Goal: Navigation & Orientation: Find specific page/section

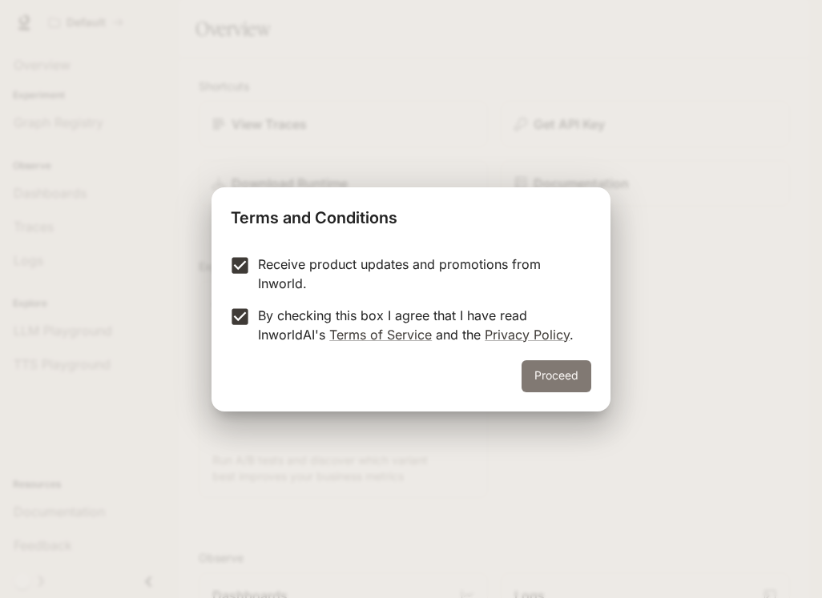
click at [541, 372] on button "Proceed" at bounding box center [556, 376] width 70 height 32
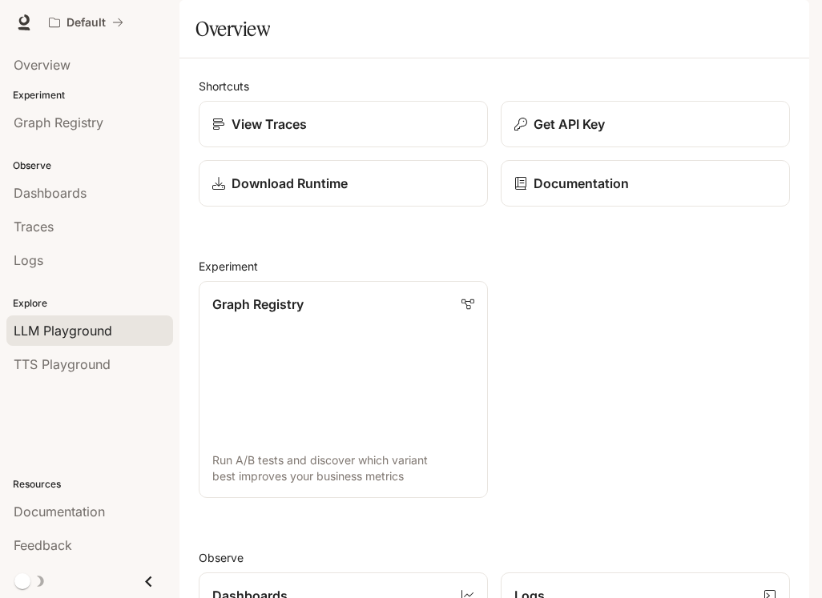
click at [115, 336] on div "LLM Playground" at bounding box center [90, 330] width 152 height 19
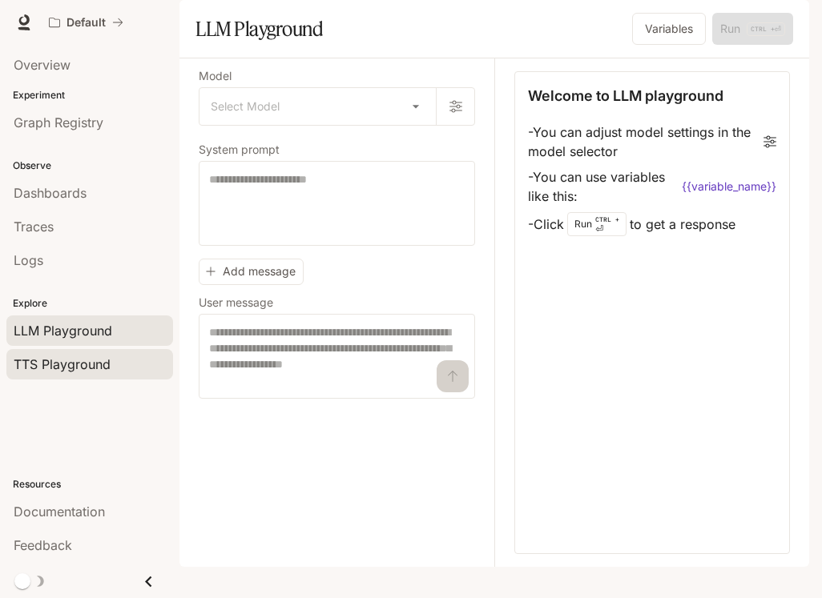
click at [113, 372] on div "TTS Playground" at bounding box center [90, 364] width 152 height 19
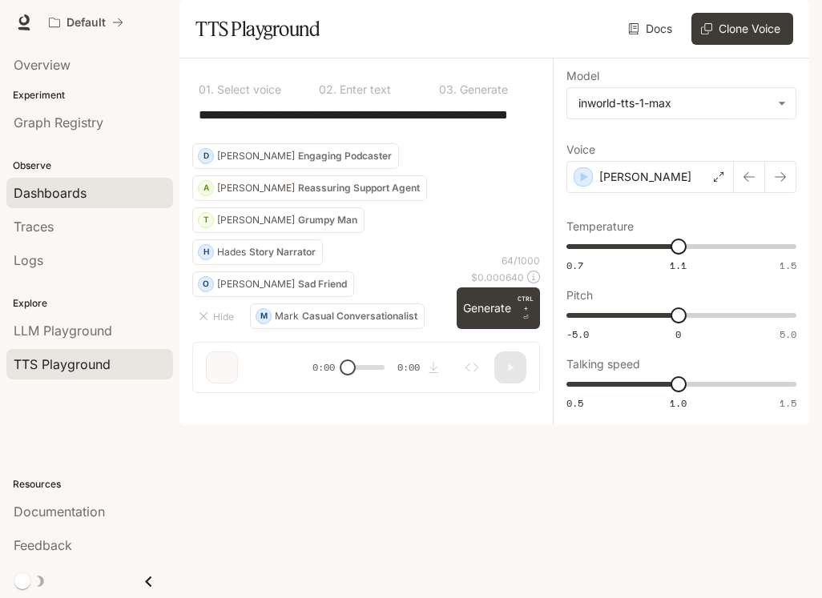
click at [78, 195] on span "Dashboards" at bounding box center [50, 192] width 73 height 19
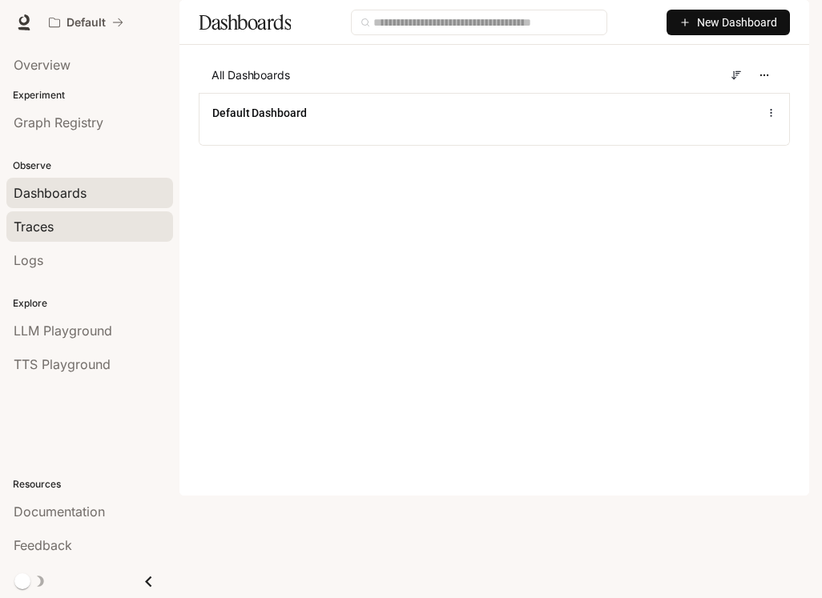
click at [88, 218] on div "Traces" at bounding box center [90, 226] width 152 height 19
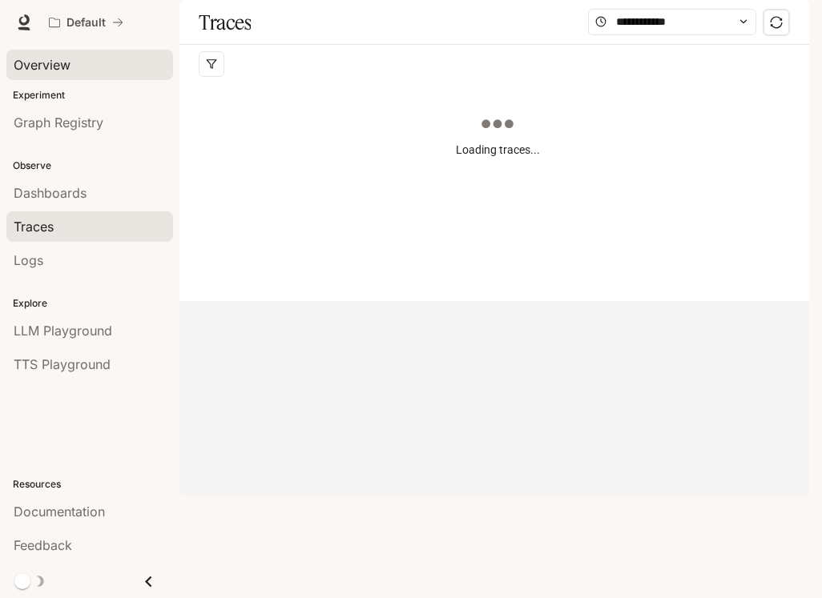
click at [69, 58] on span "Overview" at bounding box center [42, 64] width 57 height 19
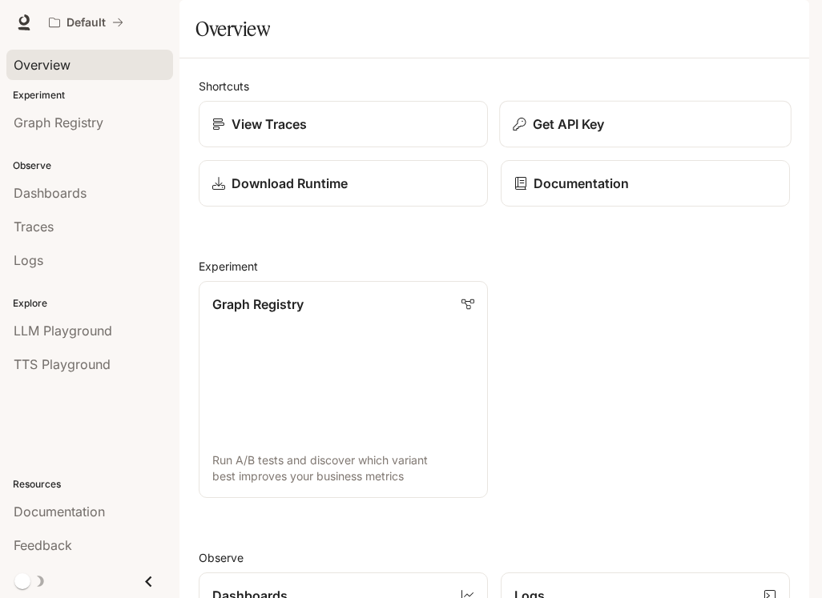
click at [575, 148] on button "Get API Key" at bounding box center [645, 124] width 292 height 47
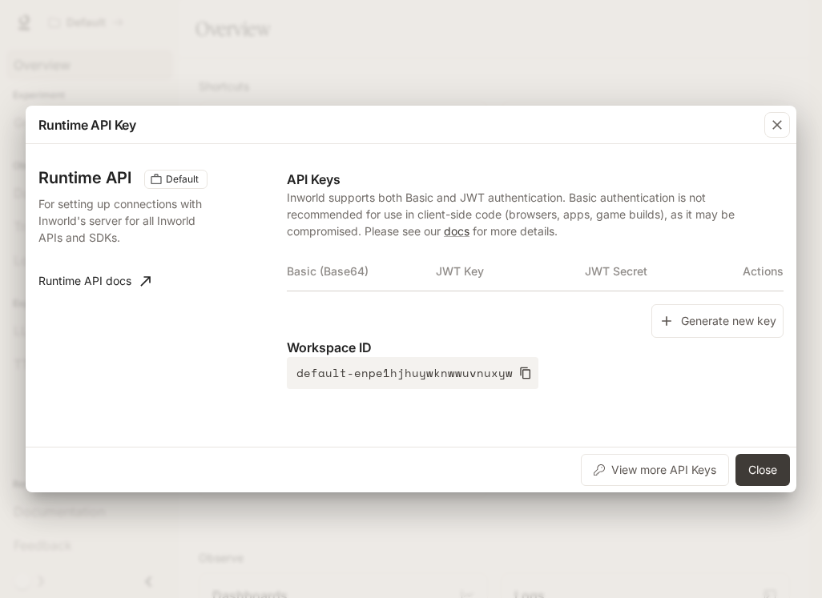
click at [787, 144] on div "Runtime API Key Runtime API Default For setting up connections with Inworld's s…" at bounding box center [411, 299] width 770 height 387
click at [368, 283] on th "Basic (Base64)" at bounding box center [361, 271] width 149 height 38
click at [368, 273] on th "Basic (Base64)" at bounding box center [361, 271] width 149 height 38
click at [336, 267] on th "Basic (Base64)" at bounding box center [361, 271] width 149 height 38
click at [766, 109] on button "button" at bounding box center [777, 125] width 38 height 38
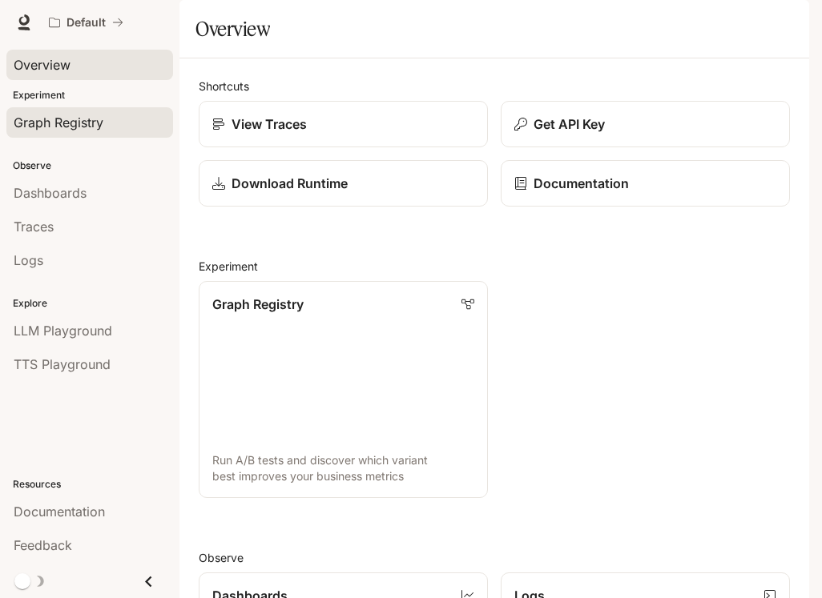
click at [107, 115] on div "Graph Registry" at bounding box center [90, 122] width 152 height 19
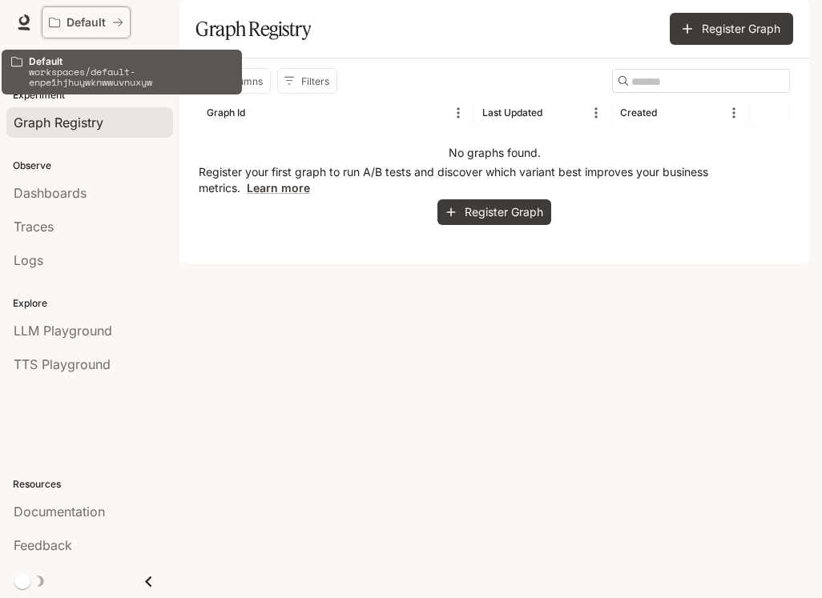
click at [123, 24] on button "Default" at bounding box center [86, 22] width 89 height 32
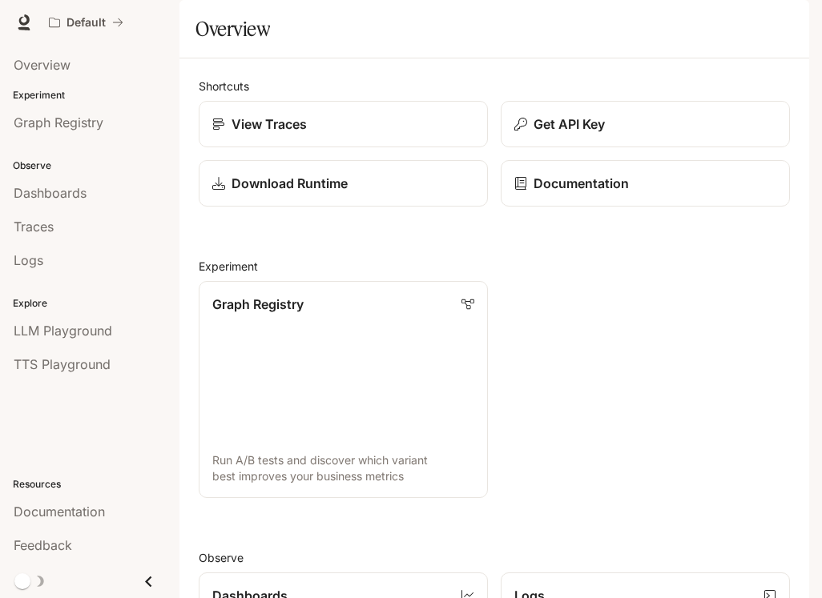
click at [780, 24] on img "button" at bounding box center [786, 22] width 22 height 22
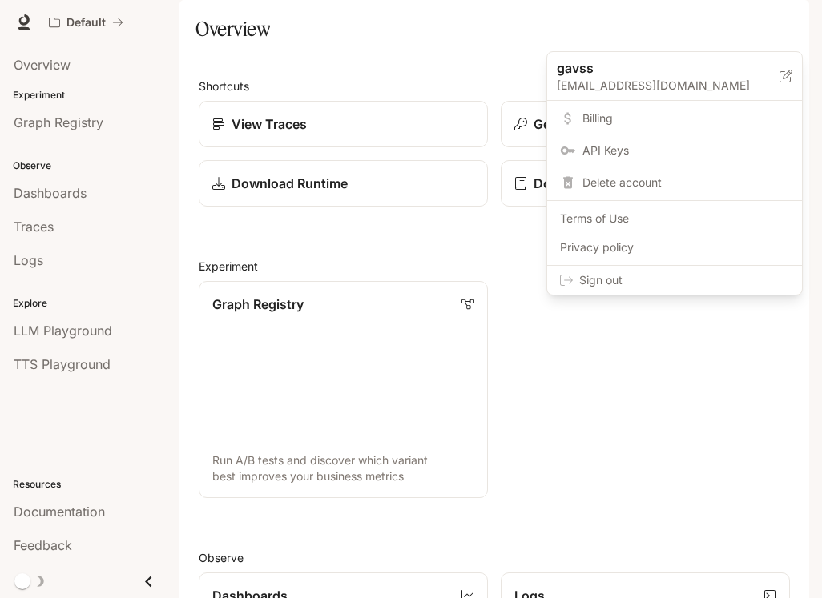
drag, startPoint x: 590, startPoint y: 423, endPoint x: 607, endPoint y: 421, distance: 16.9
click at [599, 421] on div at bounding box center [411, 299] width 822 height 598
